Goal: Check status: Check status

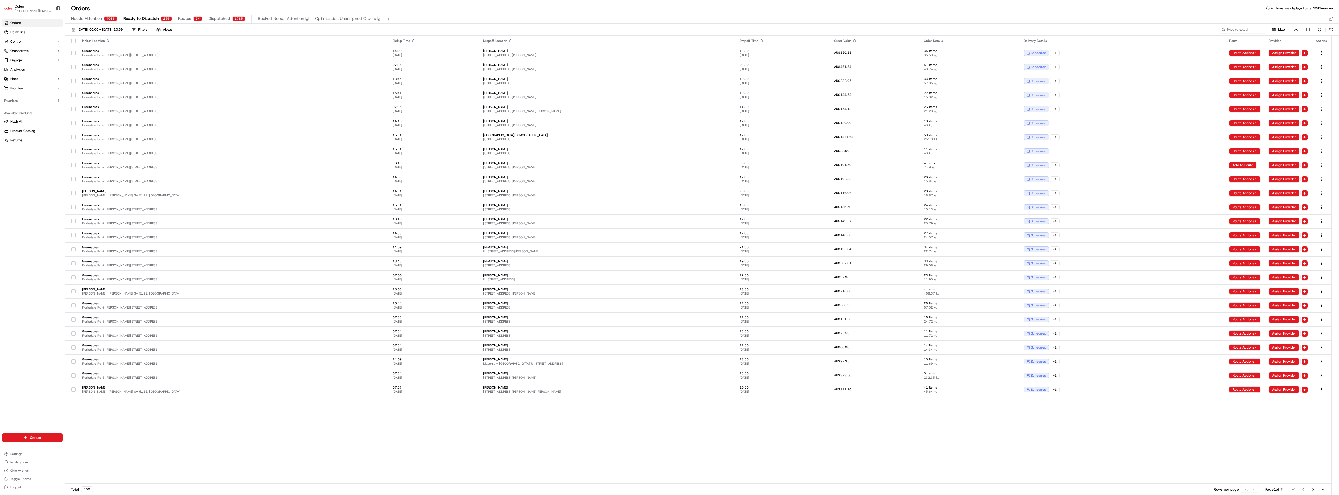
click at [107, 34] on div "[DATE] 00:00 - [DATE] 23:59 Filters Views Map Download" at bounding box center [702, 31] width 1274 height 10
click at [108, 29] on span "[DATE] 00:00 - [DATE] 23:59" at bounding box center [100, 29] width 45 height 5
click at [140, 100] on button "18" at bounding box center [143, 100] width 8 height 8
type input "[DATE]"
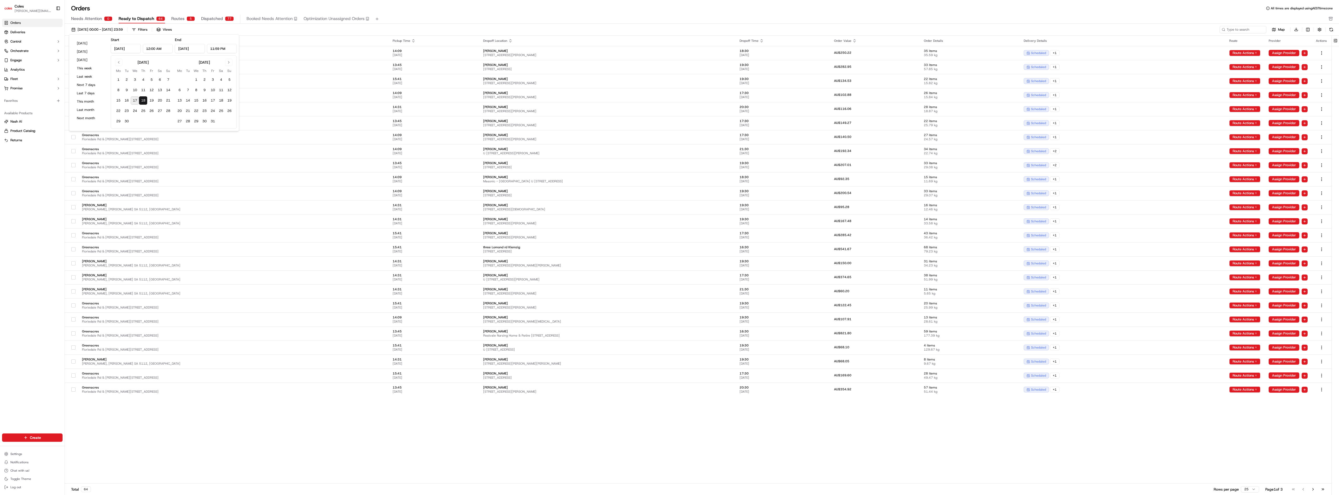
click at [242, 31] on div "[DATE] 00:00 - [DATE] 23:59 Filters Views" at bounding box center [644, 29] width 1150 height 7
click at [147, 28] on div "Filters" at bounding box center [142, 29] width 9 height 5
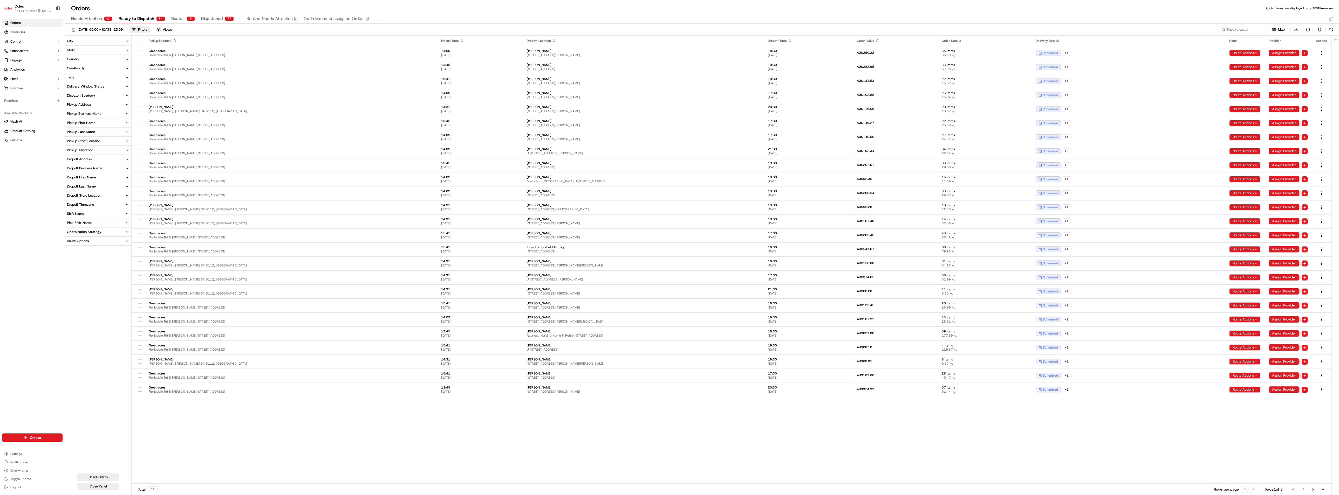
click at [126, 223] on icon "button" at bounding box center [127, 223] width 4 height 4
click at [210, 17] on span "Dispatched" at bounding box center [212, 19] width 22 height 6
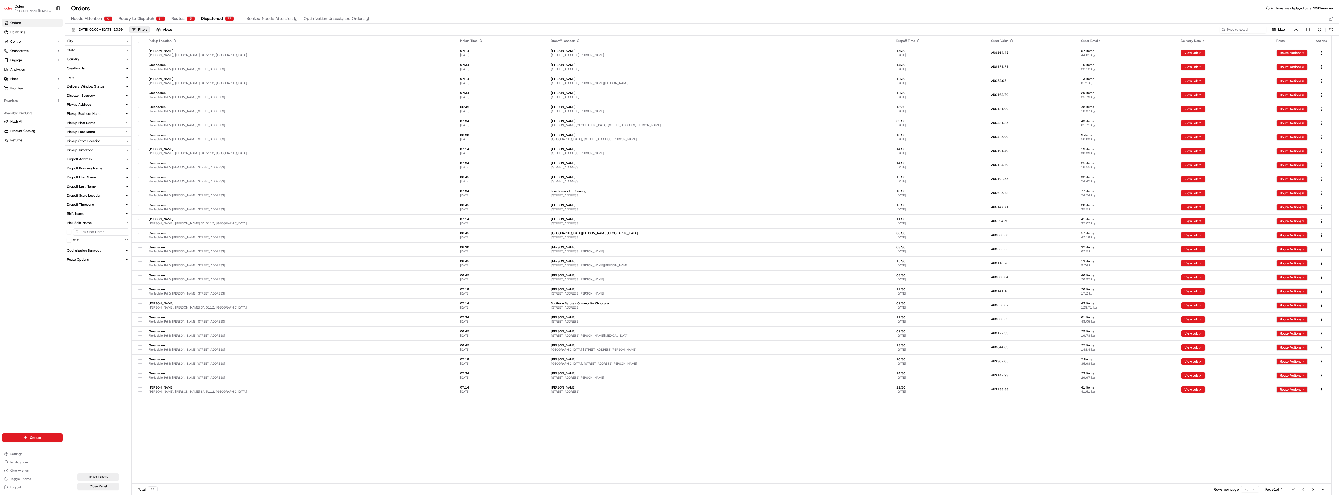
click at [140, 19] on span "Ready to Dispatch" at bounding box center [137, 19] width 36 height 6
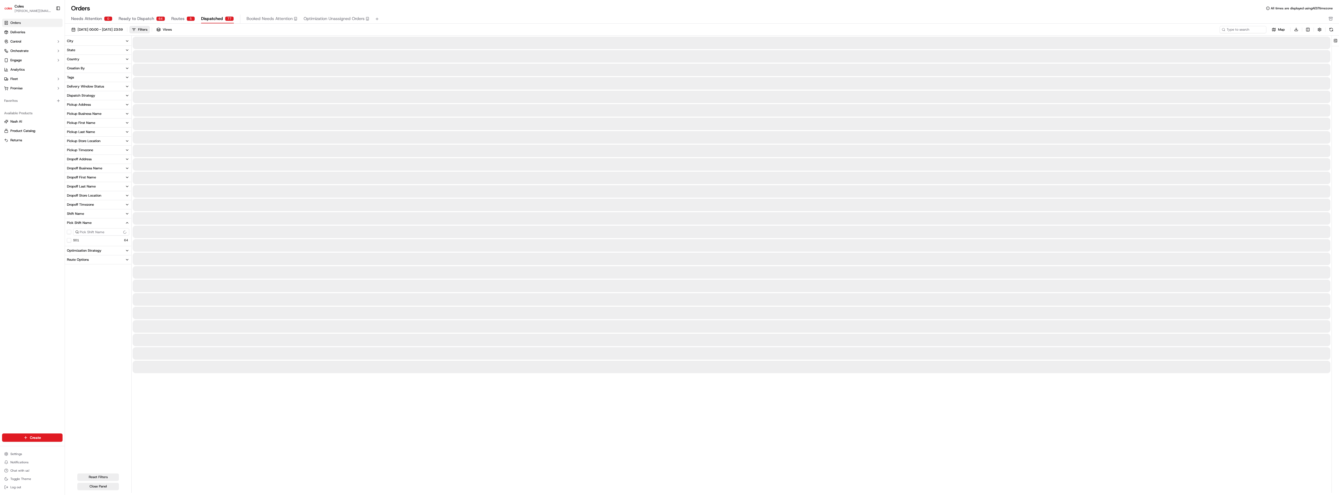
click at [206, 18] on span "Dispatched" at bounding box center [212, 19] width 22 height 6
